Goal: Information Seeking & Learning: Stay updated

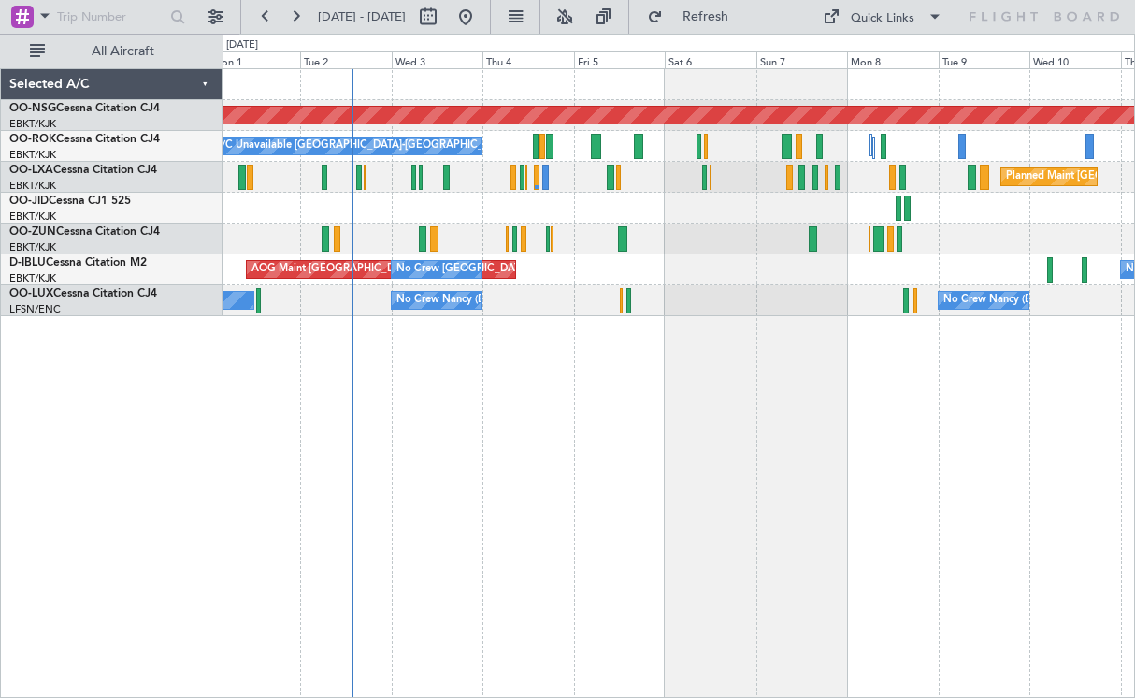
click at [601, 462] on div "Planned Maint [GEOGRAPHIC_DATA] ([GEOGRAPHIC_DATA]) A/C Unavailable [GEOGRAPHIC…" at bounding box center [679, 382] width 913 height 629
click at [893, 11] on div "Quick Links" at bounding box center [883, 18] width 64 height 19
click at [893, 108] on button "Crew Board" at bounding box center [906, 106] width 140 height 45
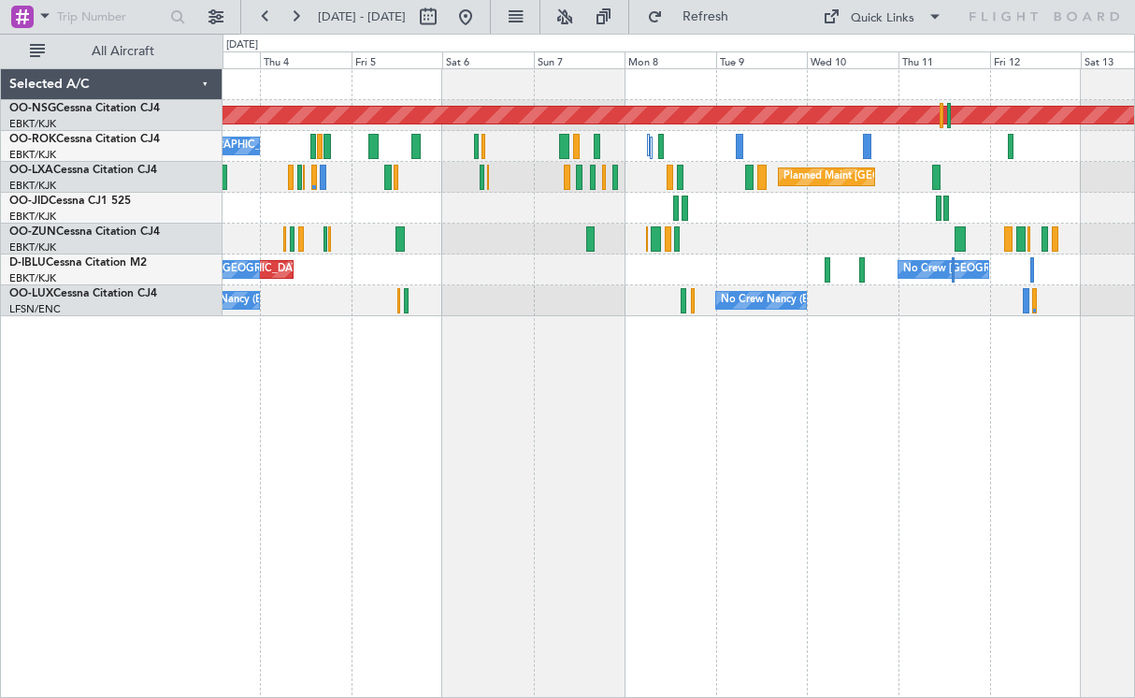
click at [799, 269] on div "Planned Maint [GEOGRAPHIC_DATA] ([GEOGRAPHIC_DATA]) A/C Unavailable [GEOGRAPHIC…" at bounding box center [679, 192] width 912 height 247
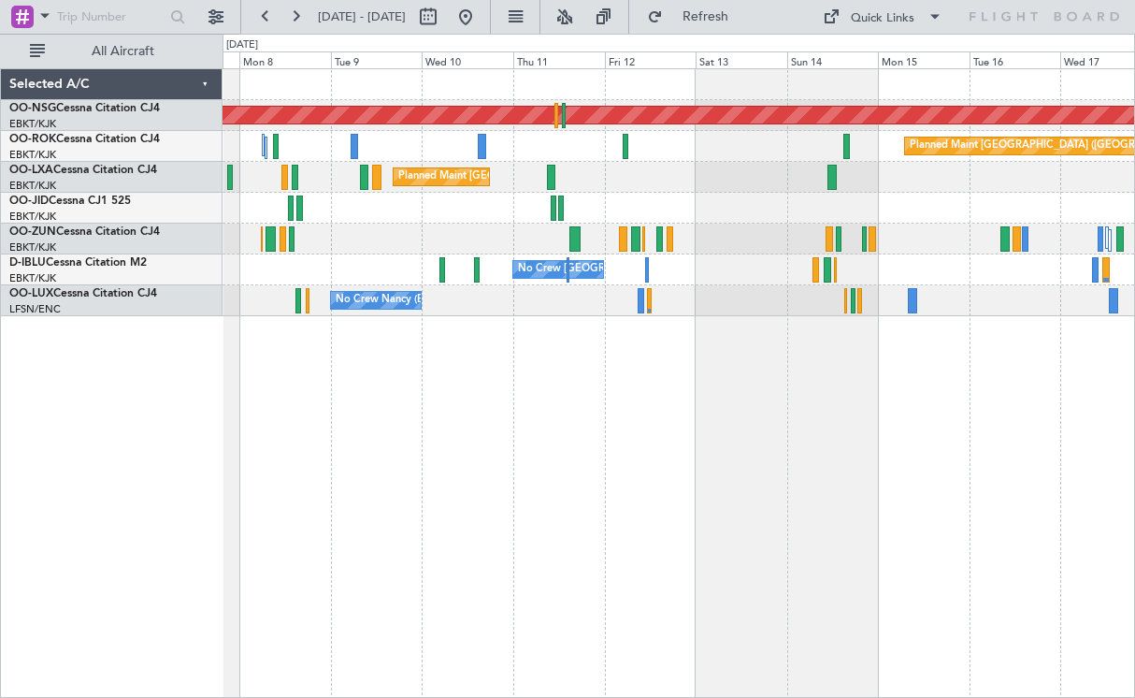
click at [656, 192] on div "Planned Maint [GEOGRAPHIC_DATA] ([GEOGRAPHIC_DATA] National)" at bounding box center [679, 177] width 912 height 31
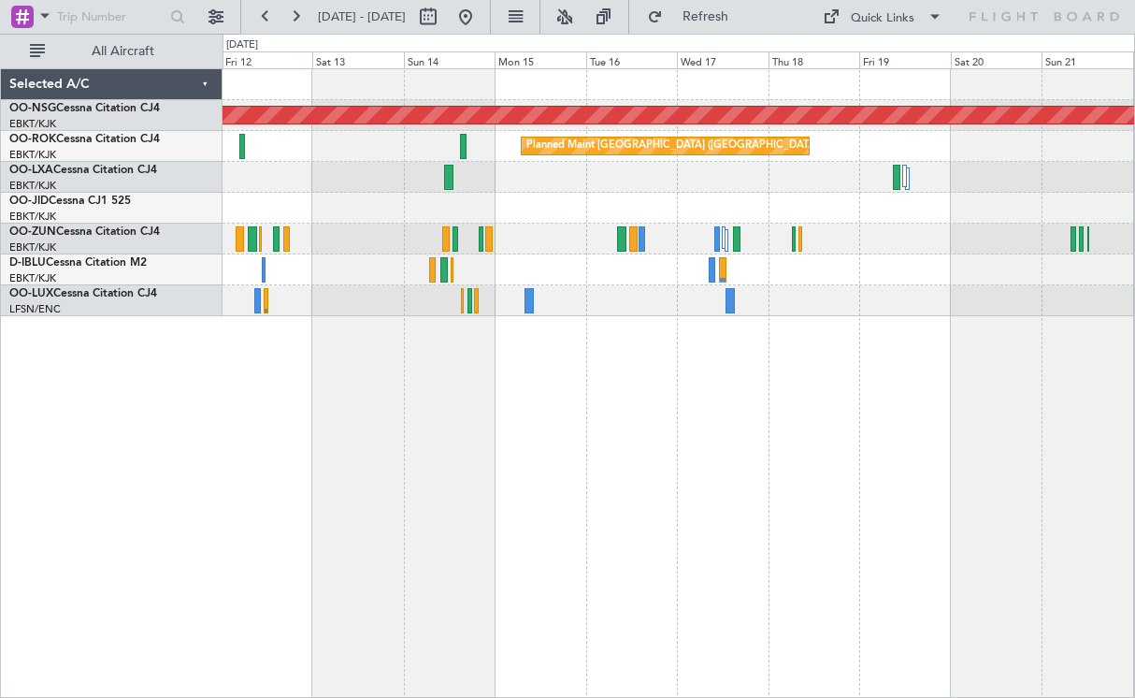
click at [546, 198] on div at bounding box center [679, 208] width 912 height 31
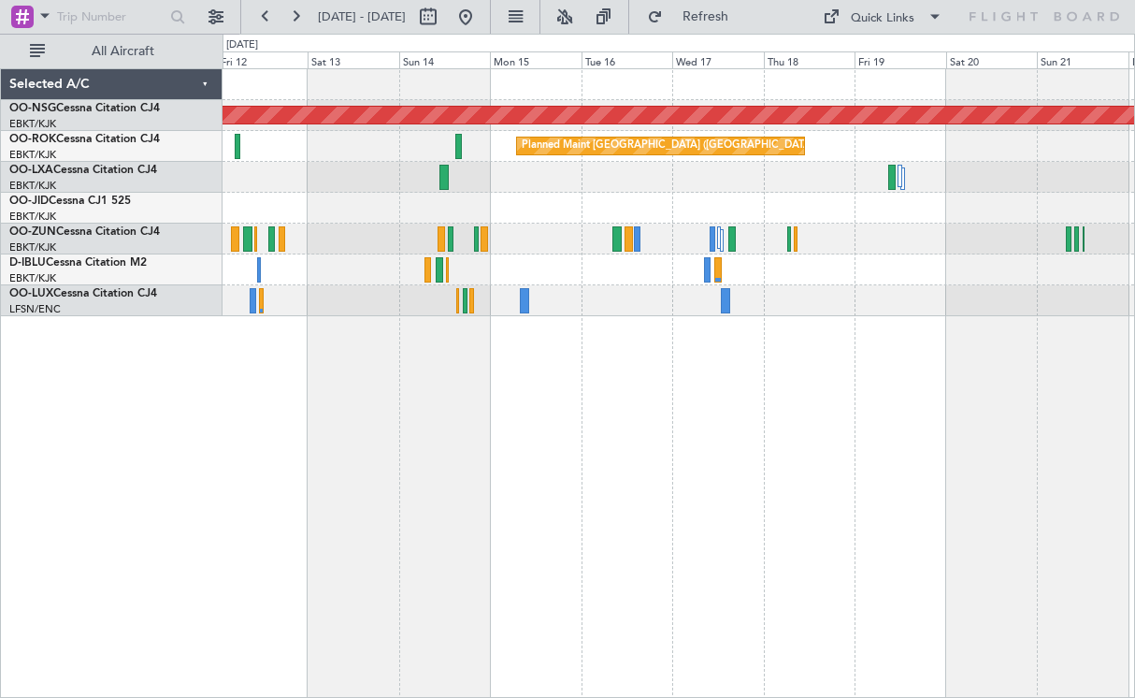
click at [674, 279] on div "Planned Maint [GEOGRAPHIC_DATA] ([GEOGRAPHIC_DATA]) Planned Maint [GEOGRAPHIC_D…" at bounding box center [679, 192] width 912 height 247
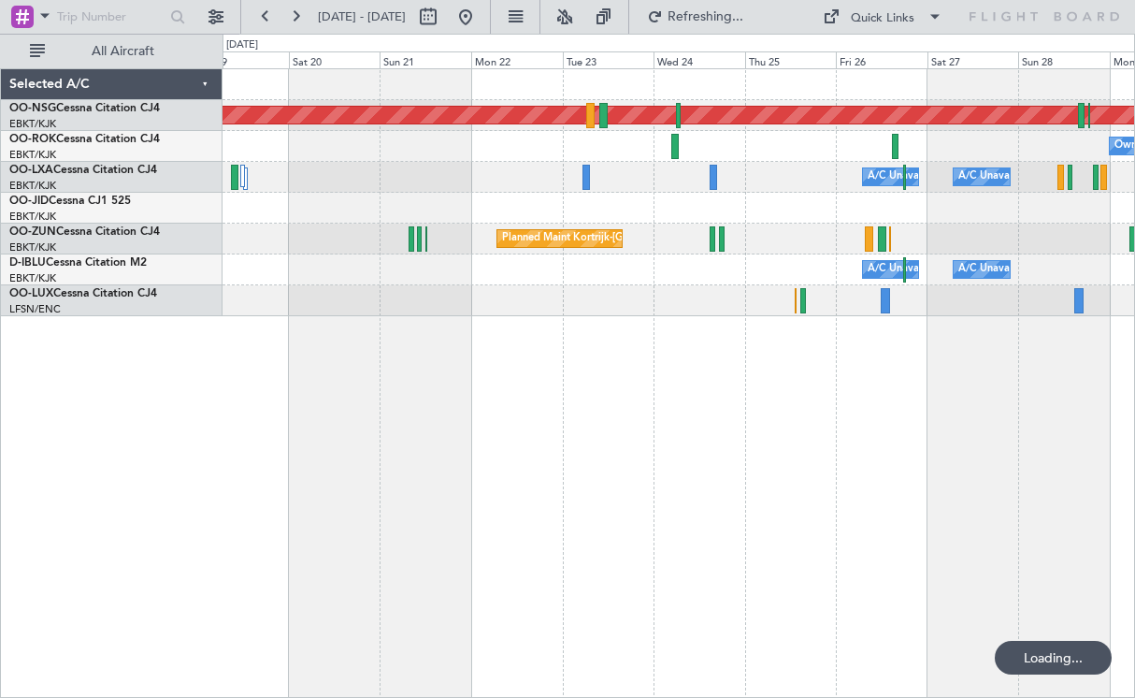
click at [606, 363] on div "Planned Maint [GEOGRAPHIC_DATA] ([GEOGRAPHIC_DATA]) Owner [GEOGRAPHIC_DATA]-[GE…" at bounding box center [679, 382] width 913 height 629
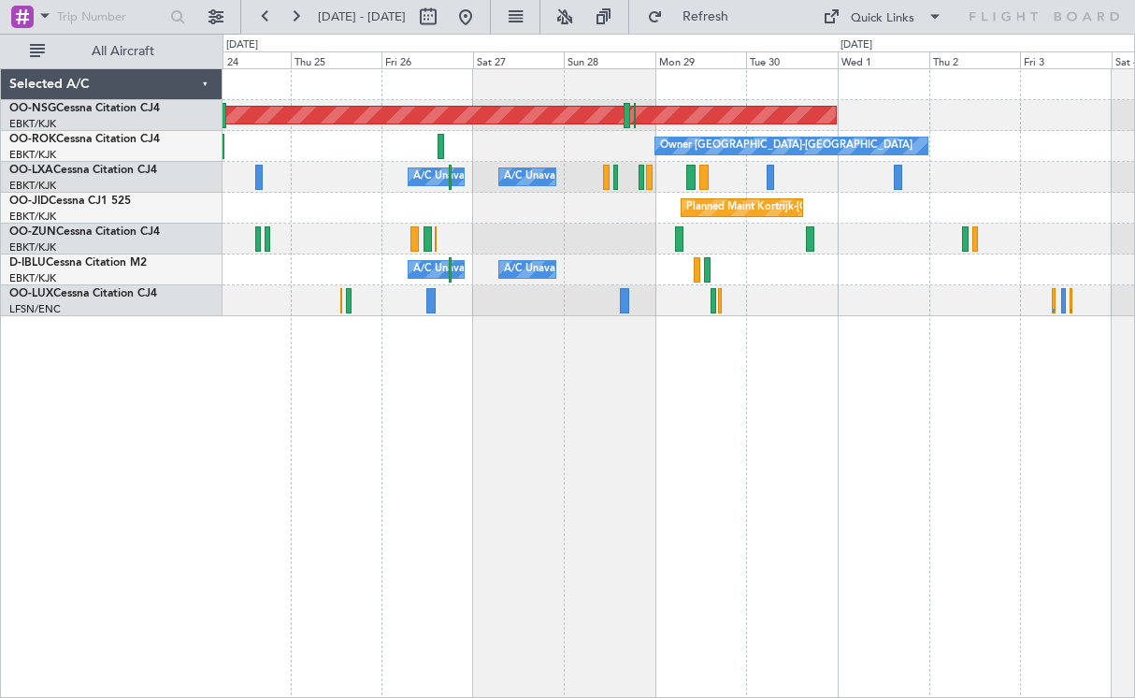
click at [547, 227] on div "Planned Maint Kortrijk-[GEOGRAPHIC_DATA]" at bounding box center [679, 238] width 912 height 31
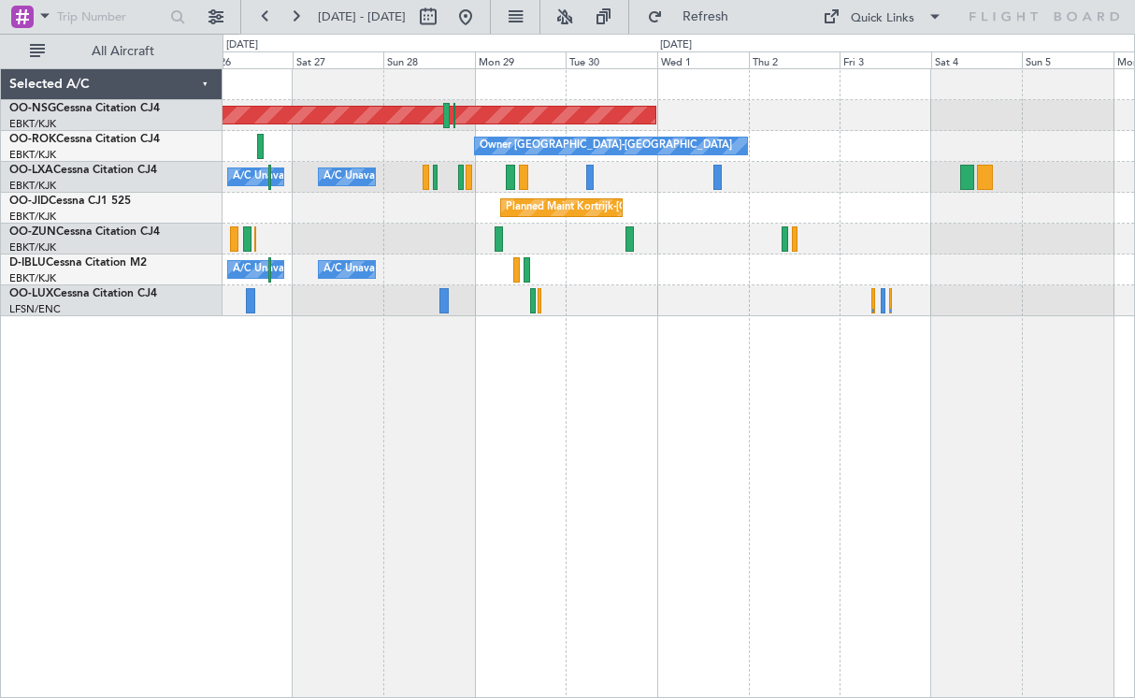
click at [834, 252] on div at bounding box center [679, 238] width 912 height 31
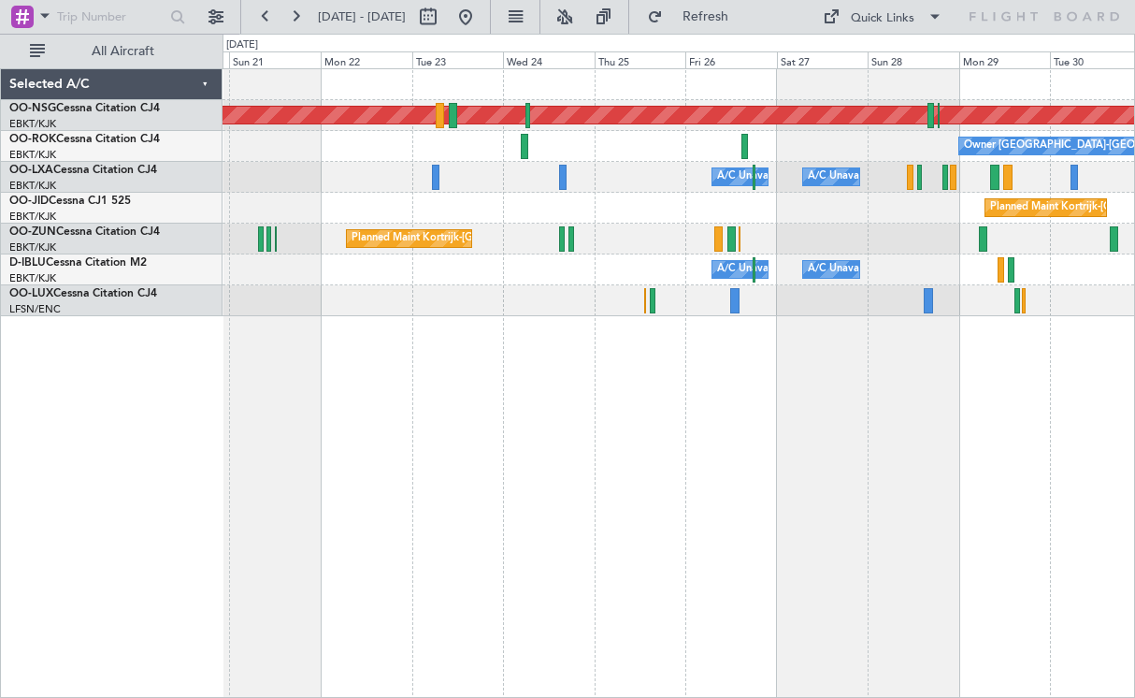
click at [892, 367] on div "Planned Maint [GEOGRAPHIC_DATA] ([GEOGRAPHIC_DATA]) Owner [GEOGRAPHIC_DATA]-[GE…" at bounding box center [679, 382] width 913 height 629
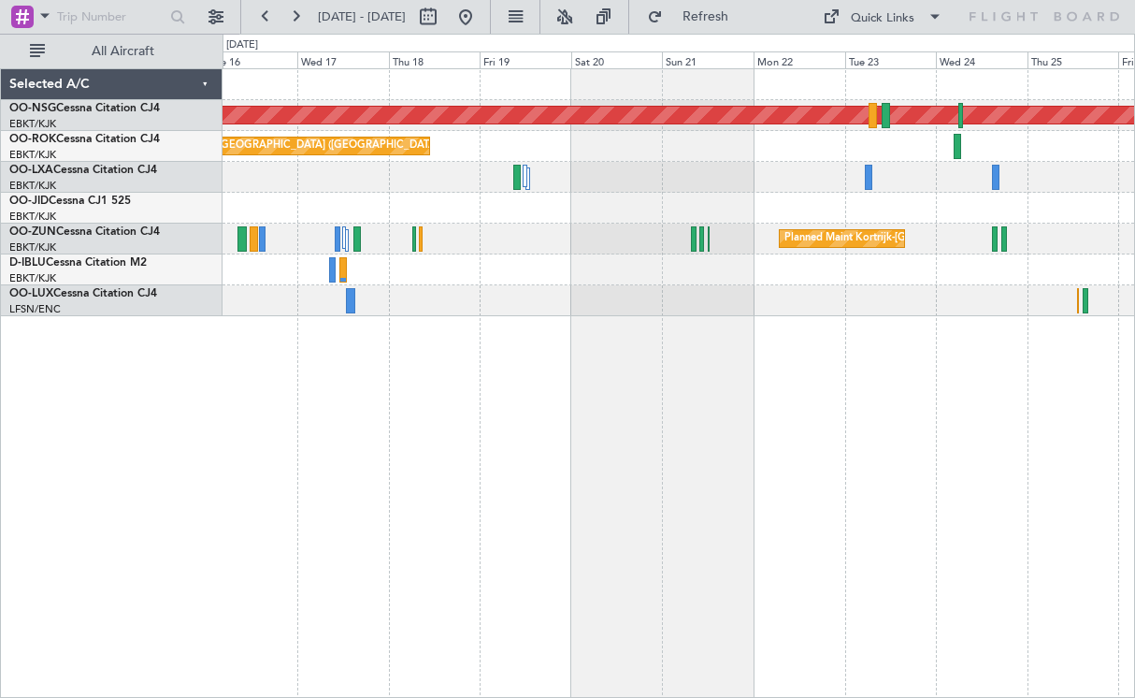
click at [876, 391] on div "Planned Maint [GEOGRAPHIC_DATA] ([GEOGRAPHIC_DATA]) Planned Maint [GEOGRAPHIC_D…" at bounding box center [679, 382] width 913 height 629
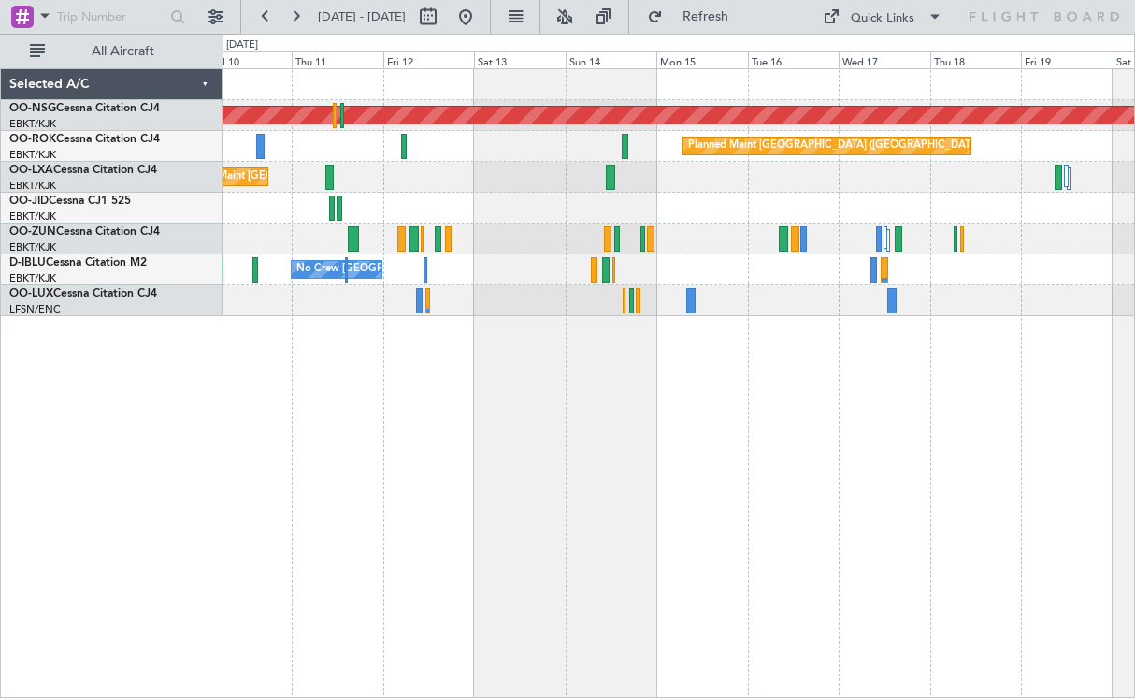
click at [916, 443] on div "Planned Maint [GEOGRAPHIC_DATA] ([GEOGRAPHIC_DATA]) Planned Maint [GEOGRAPHIC_D…" at bounding box center [679, 382] width 913 height 629
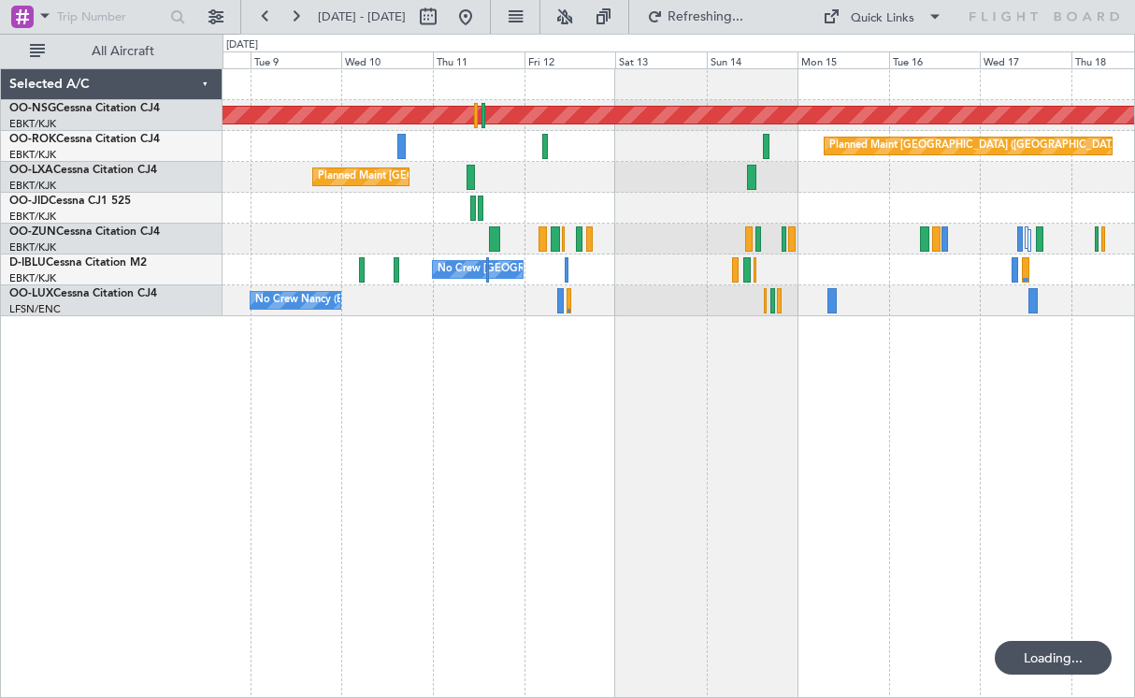
click at [1037, 453] on div "Planned Maint [GEOGRAPHIC_DATA] ([GEOGRAPHIC_DATA]) Planned Maint [GEOGRAPHIC_D…" at bounding box center [679, 382] width 913 height 629
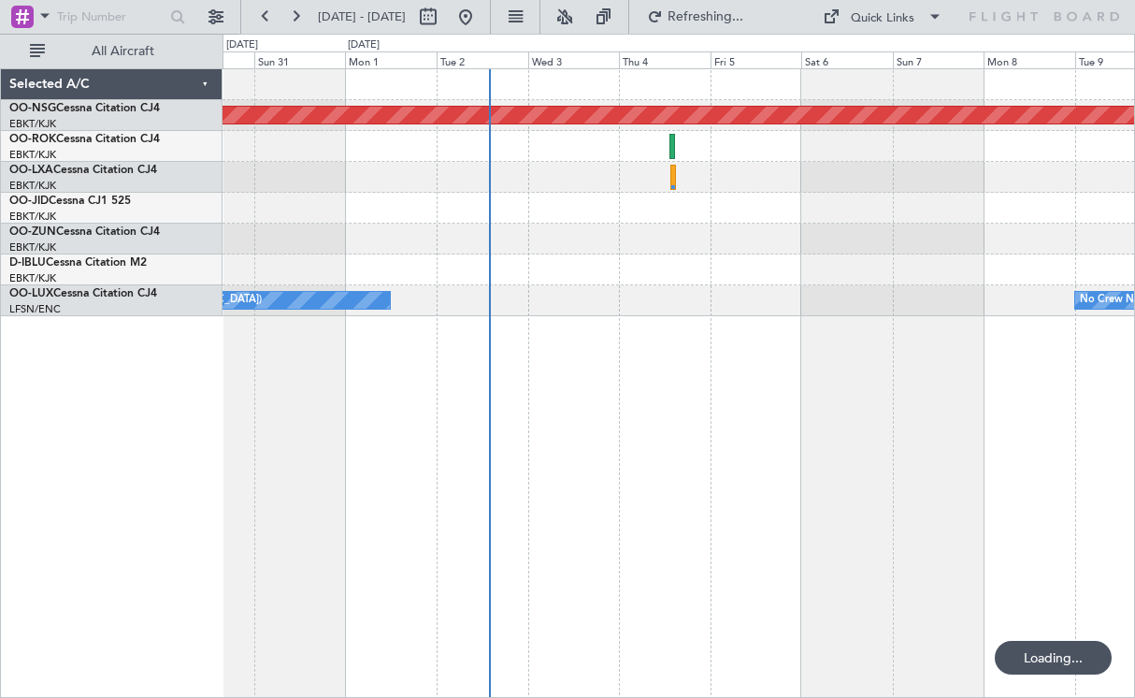
click at [954, 416] on div "Planned Maint [GEOGRAPHIC_DATA] ([GEOGRAPHIC_DATA]) Planned Maint [GEOGRAPHIC_D…" at bounding box center [679, 382] width 913 height 629
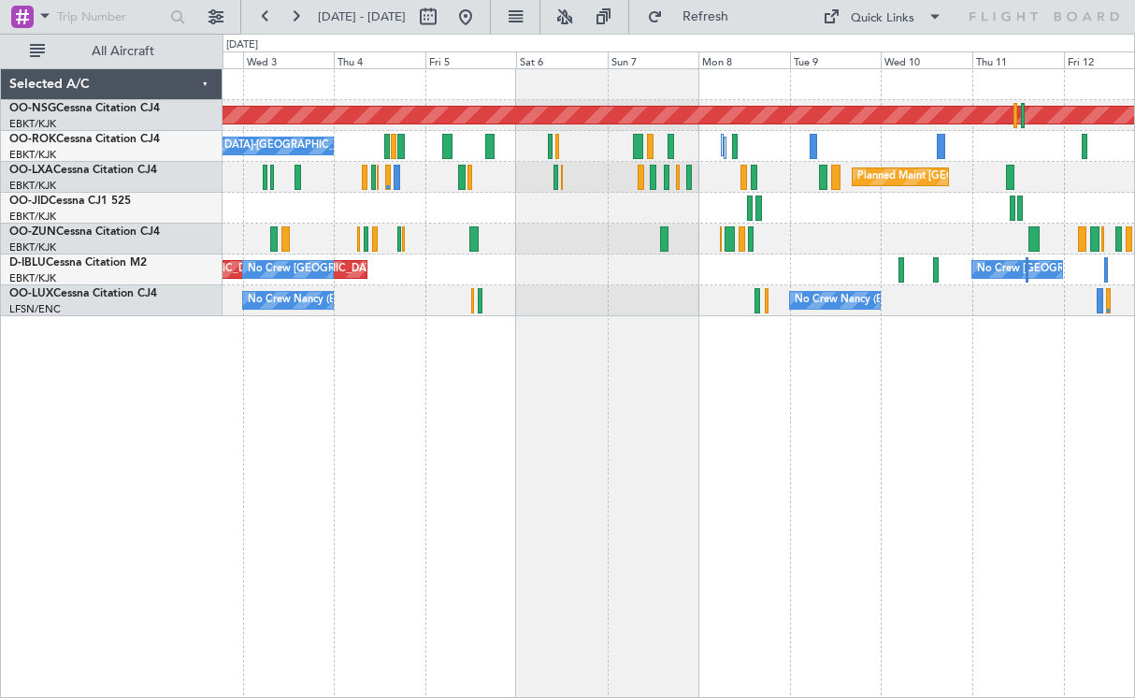
click at [759, 159] on div "A/C Unavailable [GEOGRAPHIC_DATA]-[GEOGRAPHIC_DATA]" at bounding box center [679, 146] width 912 height 31
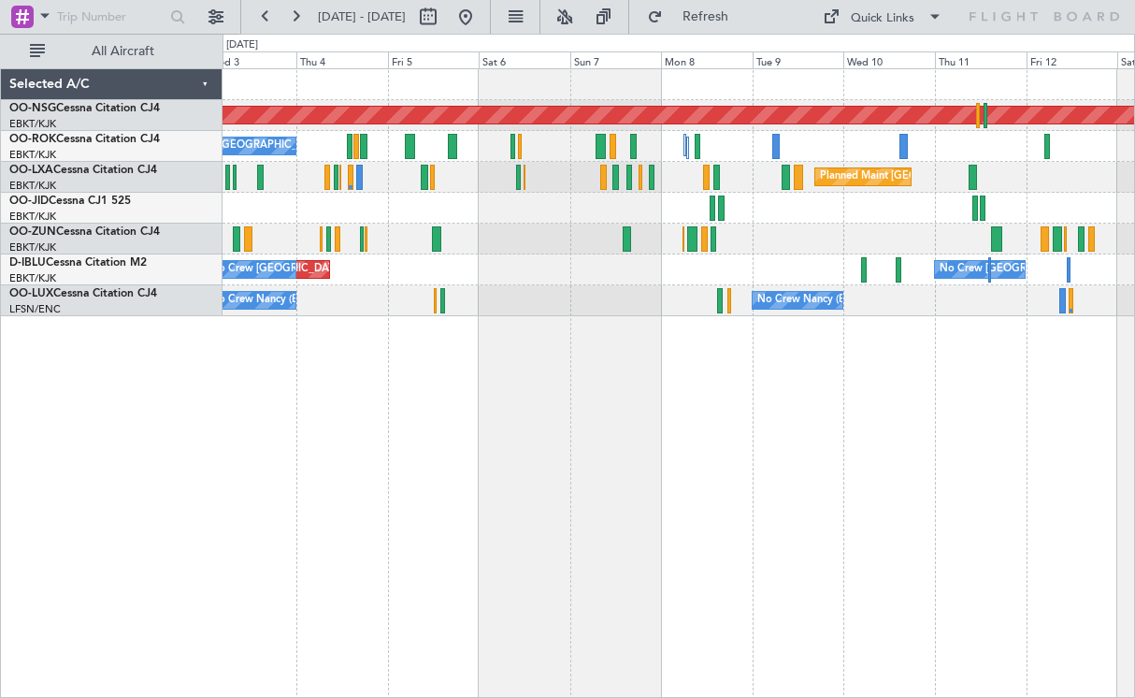
click at [884, 148] on div "A/C Unavailable [GEOGRAPHIC_DATA]-[GEOGRAPHIC_DATA] Planned Maint [GEOGRAPHIC_D…" at bounding box center [679, 146] width 912 height 31
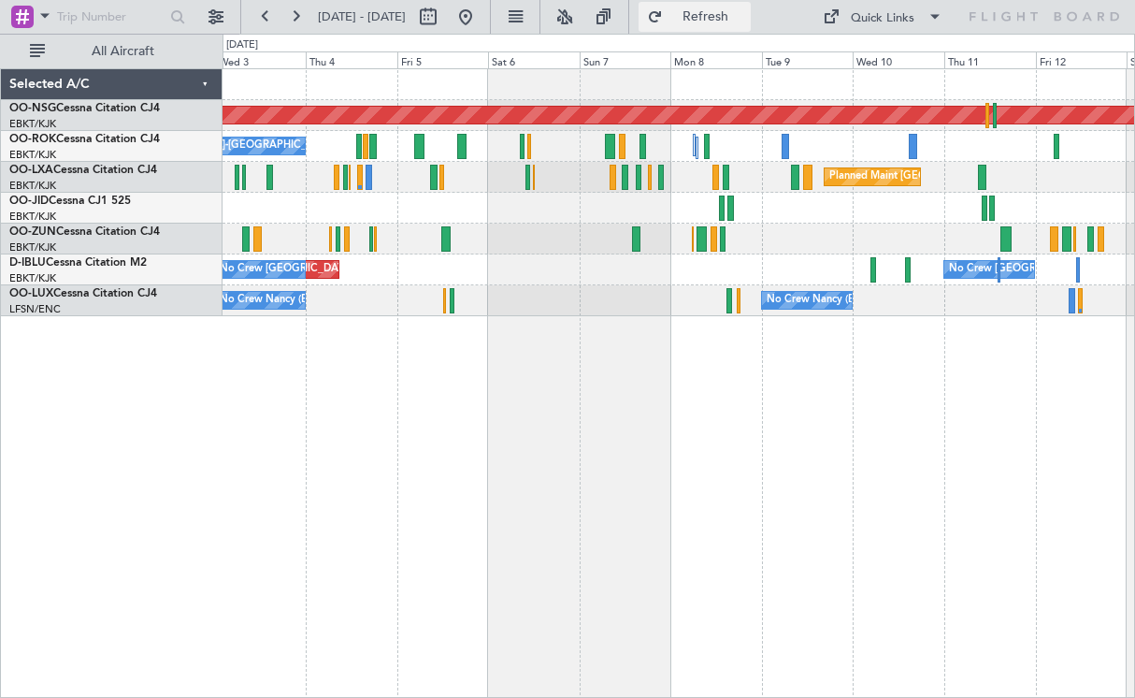
click at [695, 15] on button "Refresh" at bounding box center [695, 17] width 112 height 30
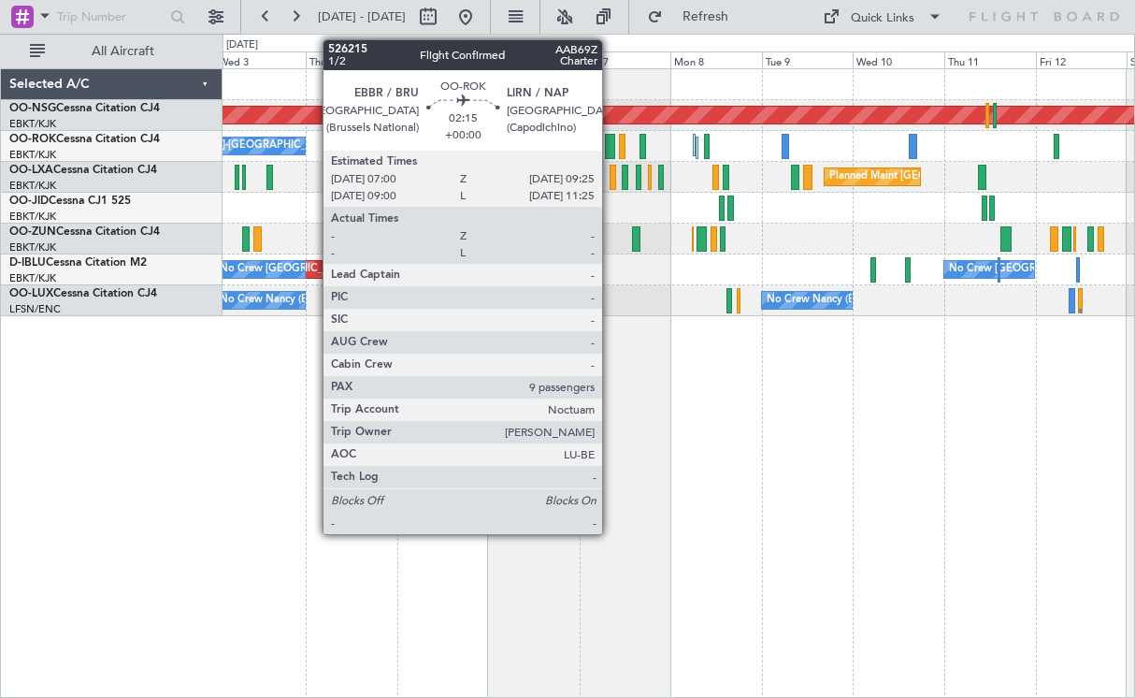
click at [611, 143] on div at bounding box center [609, 146] width 9 height 25
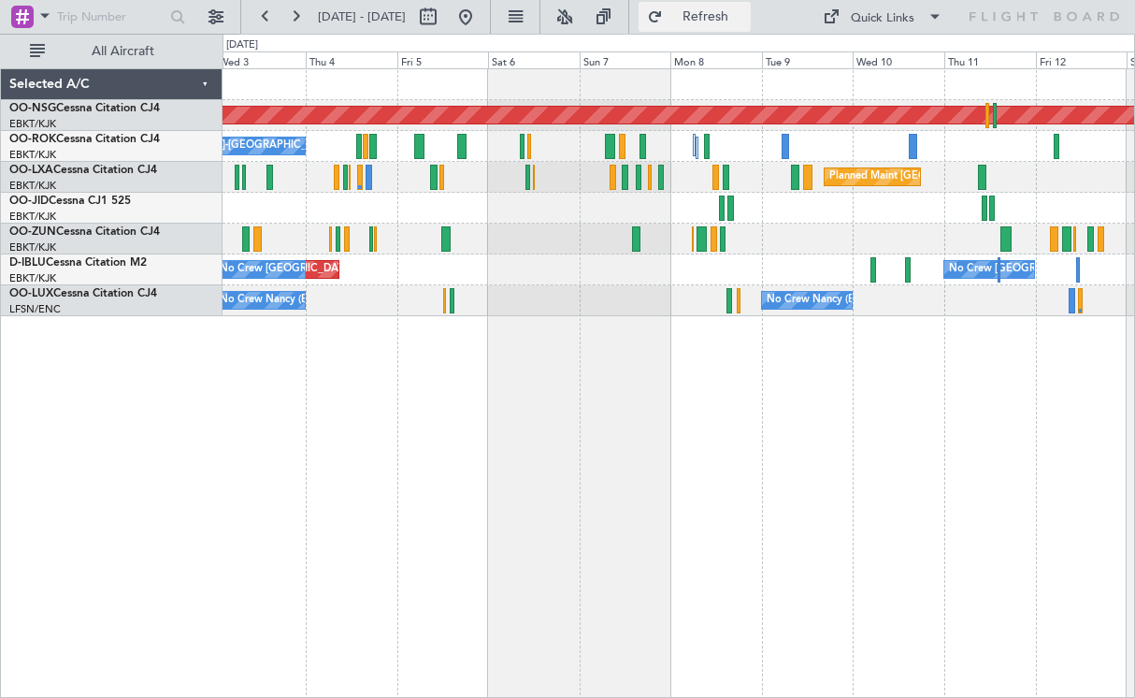
click at [709, 11] on span "Refresh" at bounding box center [706, 16] width 79 height 13
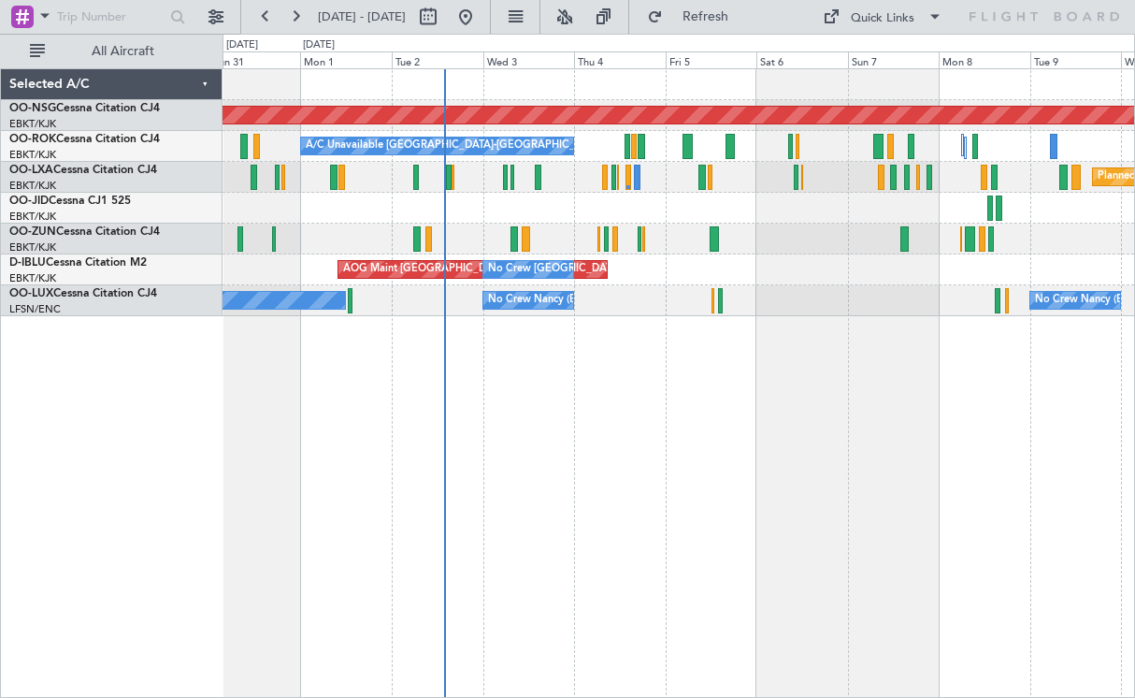
click at [761, 234] on div "Planned Maint Kortrijk-[GEOGRAPHIC_DATA]" at bounding box center [679, 238] width 912 height 31
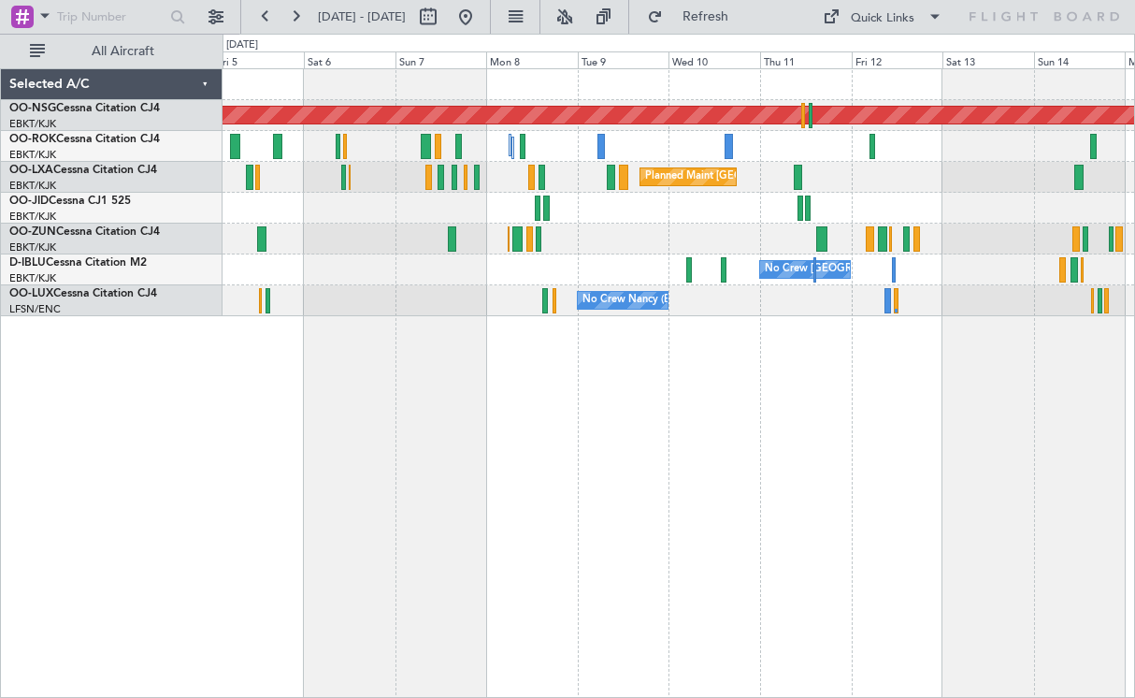
click at [523, 261] on div "No Crew [GEOGRAPHIC_DATA] ([GEOGRAPHIC_DATA] National) No Crew [GEOGRAPHIC_DATA…" at bounding box center [679, 269] width 912 height 31
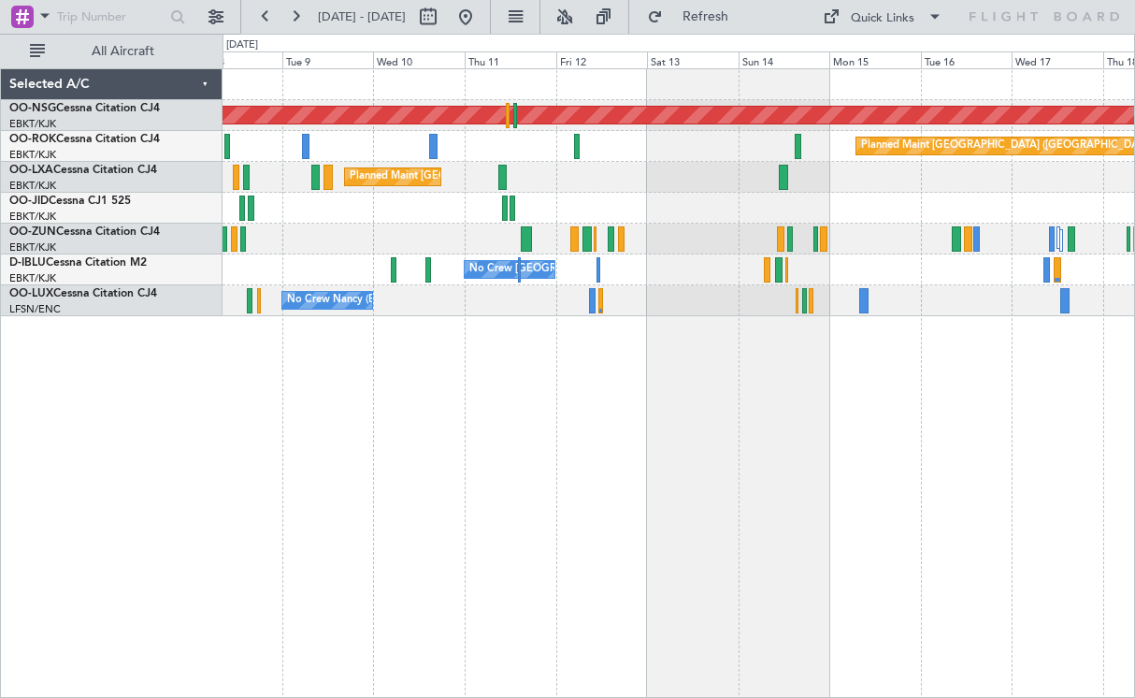
click at [665, 362] on div "Planned Maint [GEOGRAPHIC_DATA] ([GEOGRAPHIC_DATA]) Planned Maint [GEOGRAPHIC_D…" at bounding box center [679, 382] width 913 height 629
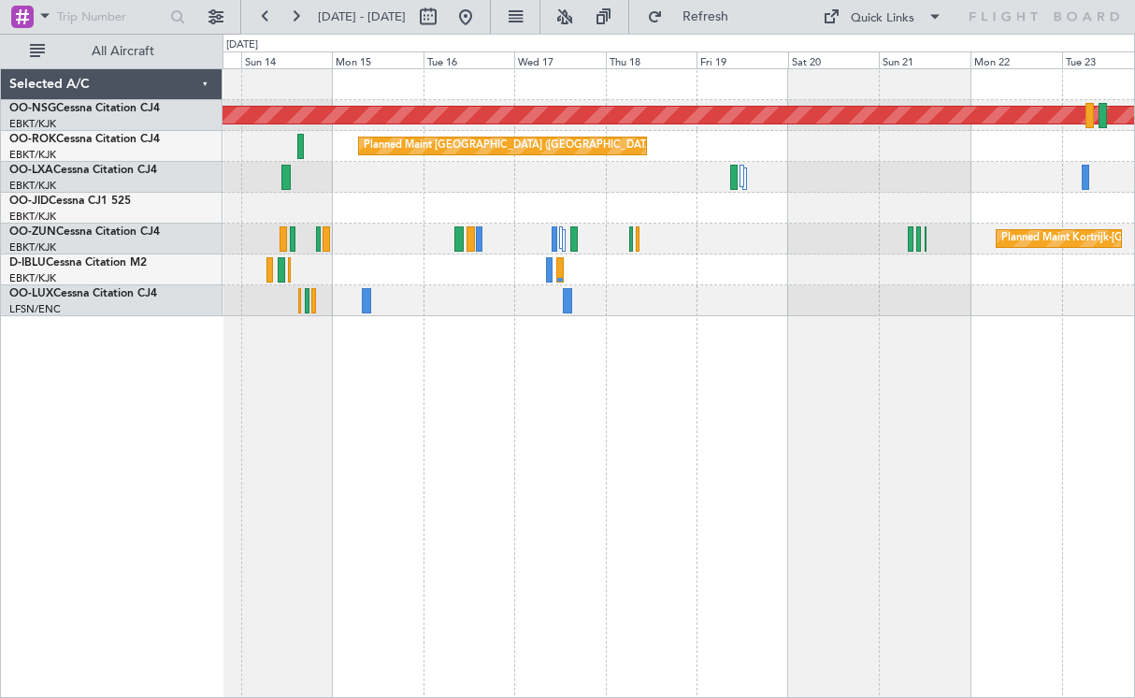
click at [582, 209] on div "Planned Maint [GEOGRAPHIC_DATA] ([GEOGRAPHIC_DATA]) Planned Maint [GEOGRAPHIC_D…" at bounding box center [679, 192] width 912 height 247
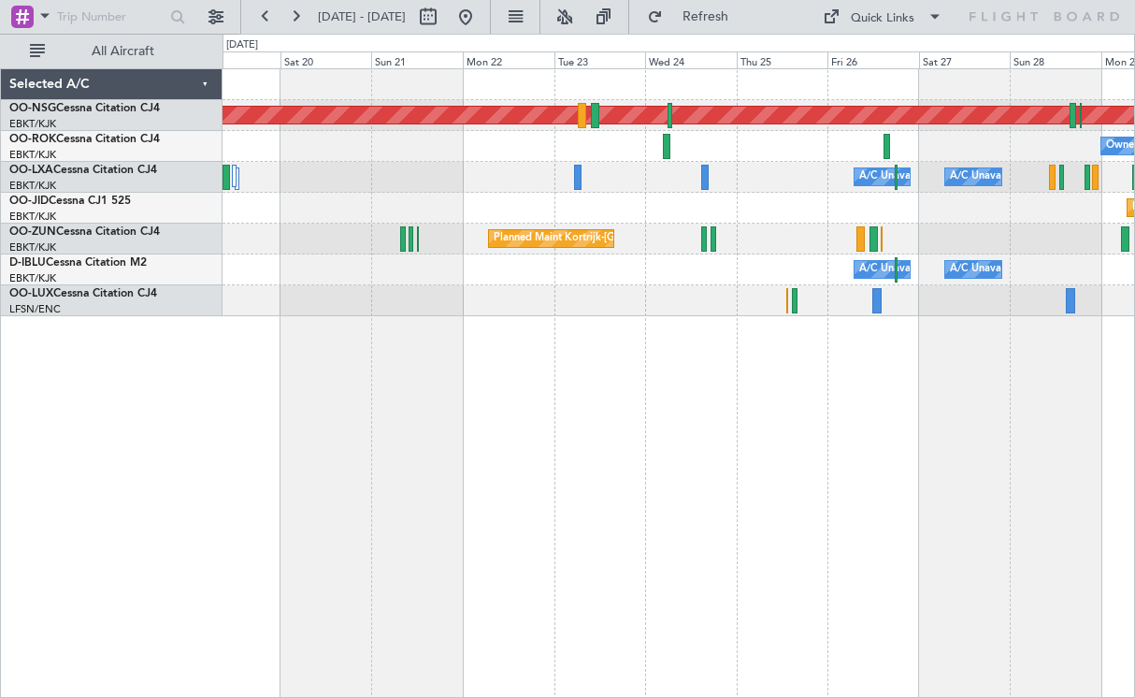
click at [416, 163] on div "A/C Unavailable [GEOGRAPHIC_DATA] ([GEOGRAPHIC_DATA] National) A/C Unavailable" at bounding box center [679, 177] width 912 height 31
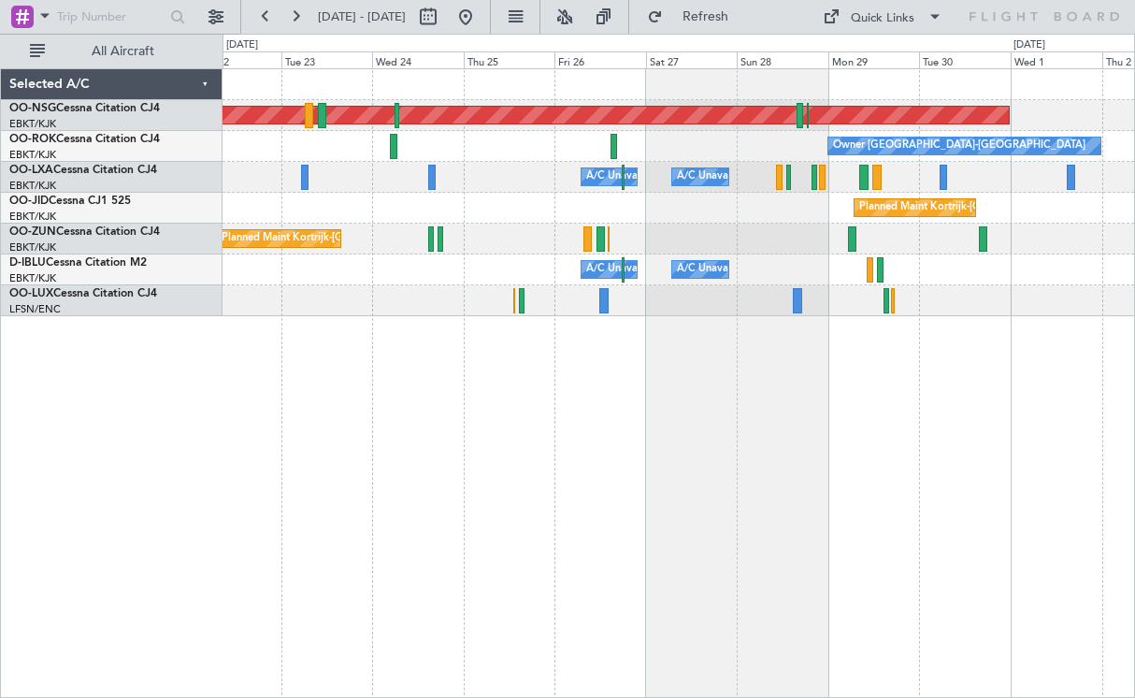
click at [499, 149] on div "Owner [GEOGRAPHIC_DATA]-[GEOGRAPHIC_DATA]" at bounding box center [679, 146] width 912 height 31
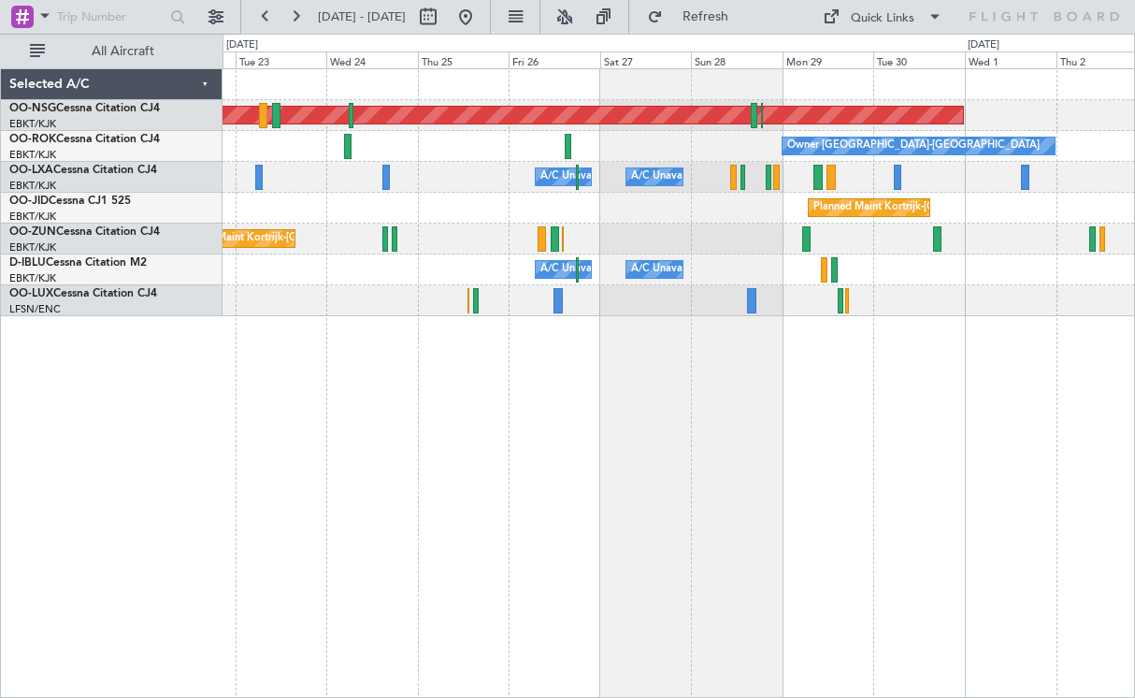
click at [814, 203] on div "Planned Maint Kortrijk-[GEOGRAPHIC_DATA]" at bounding box center [679, 208] width 912 height 31
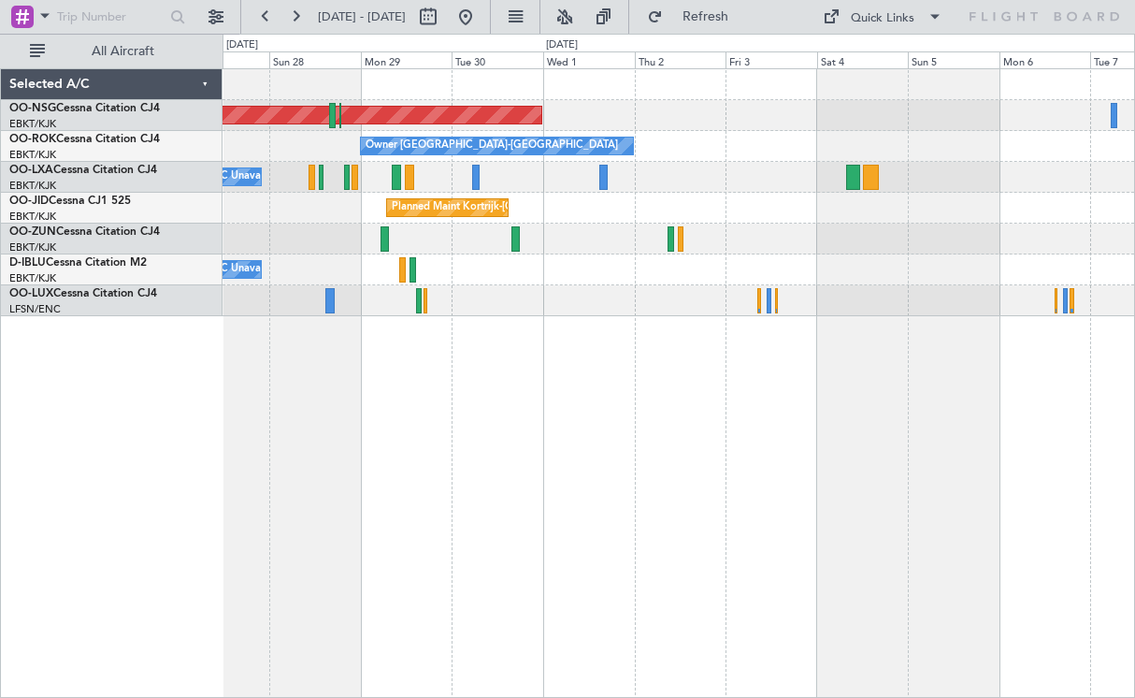
click at [784, 202] on div "Planned Maint Kortrijk-[GEOGRAPHIC_DATA]" at bounding box center [679, 208] width 912 height 31
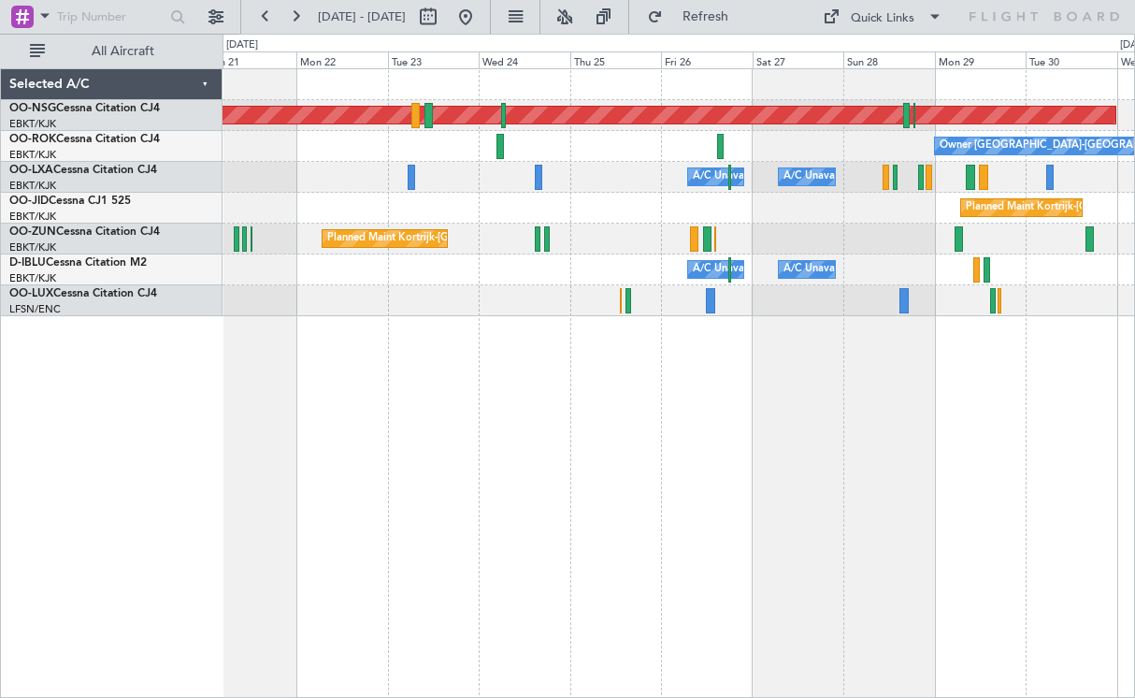
click at [789, 434] on div "Planned Maint [GEOGRAPHIC_DATA] ([GEOGRAPHIC_DATA]) Owner [GEOGRAPHIC_DATA]-[GE…" at bounding box center [567, 366] width 1135 height 664
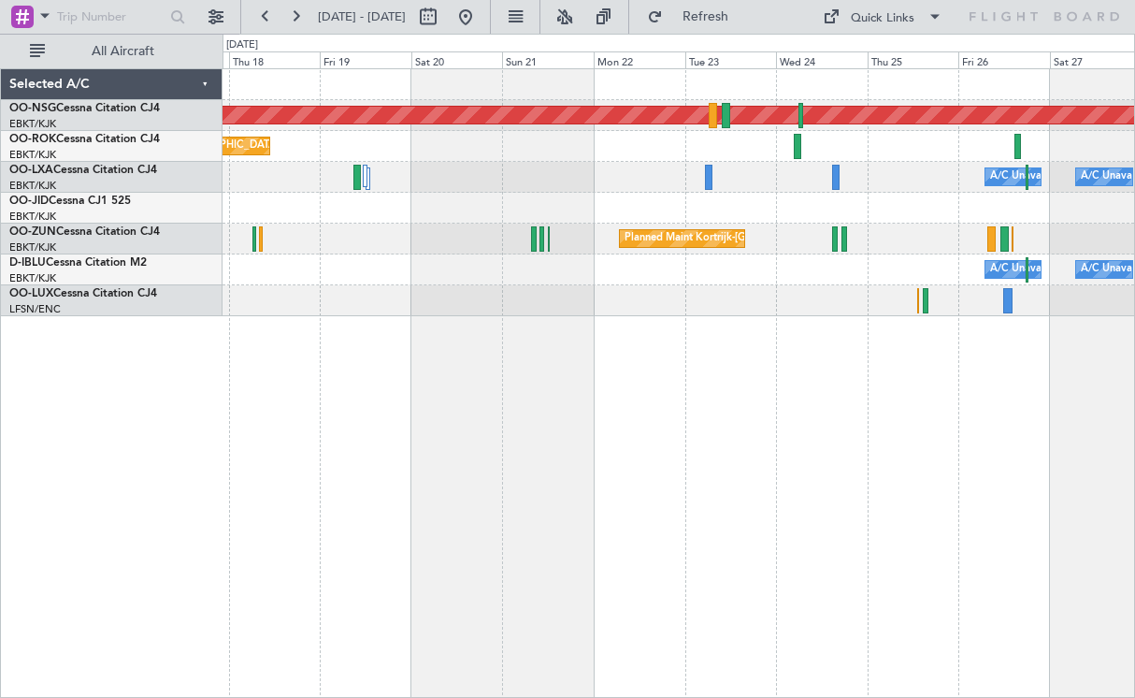
click at [772, 388] on div "Planned Maint [GEOGRAPHIC_DATA] ([GEOGRAPHIC_DATA]) Planned Maint [GEOGRAPHIC_D…" at bounding box center [679, 382] width 913 height 629
